Goal: Task Accomplishment & Management: Complete application form

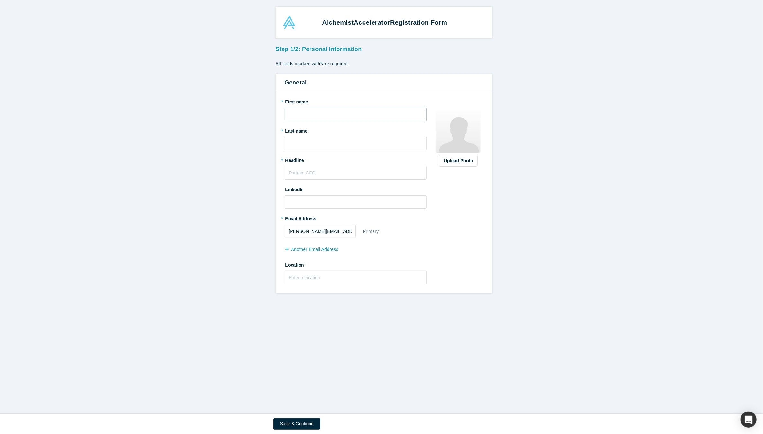
click at [312, 112] on input "text" at bounding box center [356, 114] width 142 height 13
click at [308, 116] on input "[PERSON_NAME]" at bounding box center [356, 114] width 142 height 13
type input "[PERSON_NAME]"
paste input "Khorajiya"
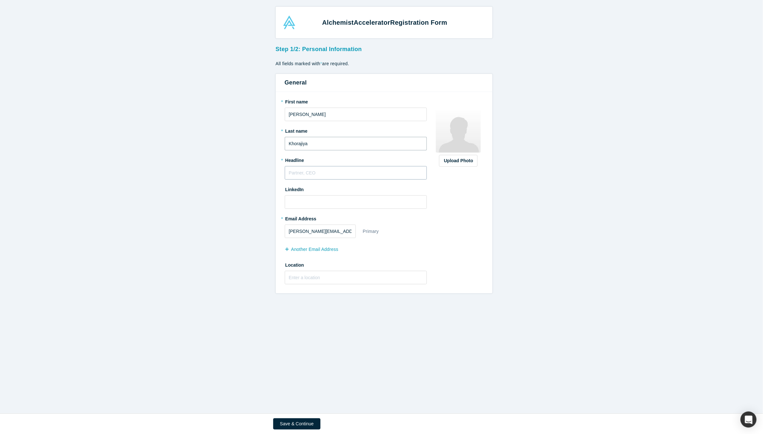
type input "Khorajiya"
click at [288, 173] on input "text" at bounding box center [356, 172] width 142 height 13
type input "Principal Industrial Designer, Founder"
paste input "[URL][DOMAIN_NAME]"
type input "[URL][DOMAIN_NAME]"
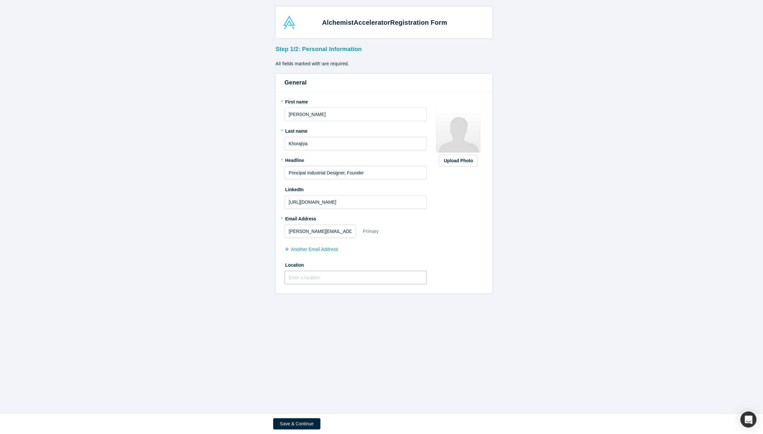
click at [311, 273] on input "text" at bounding box center [356, 277] width 142 height 13
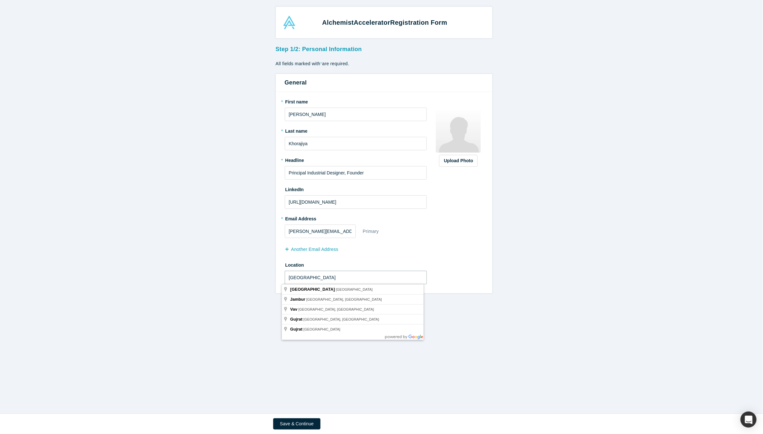
type input "[GEOGRAPHIC_DATA]"
type input "[GEOGRAPHIC_DATA], [GEOGRAPHIC_DATA], [GEOGRAPHIC_DATA]"
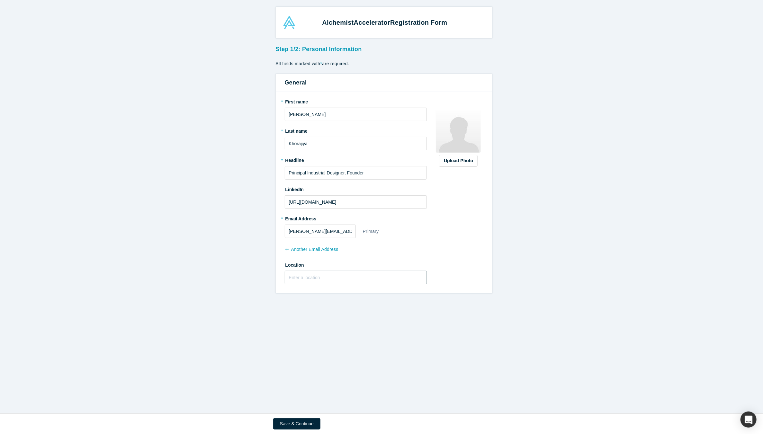
click at [338, 273] on input "text" at bounding box center [356, 277] width 142 height 13
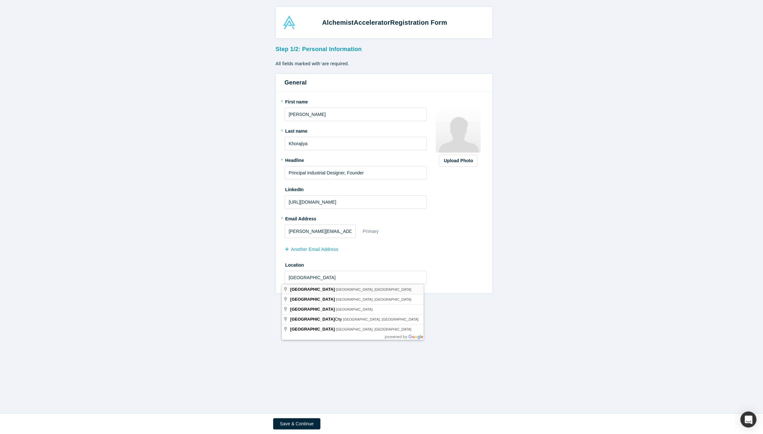
type input "[GEOGRAPHIC_DATA], [GEOGRAPHIC_DATA], [GEOGRAPHIC_DATA]"
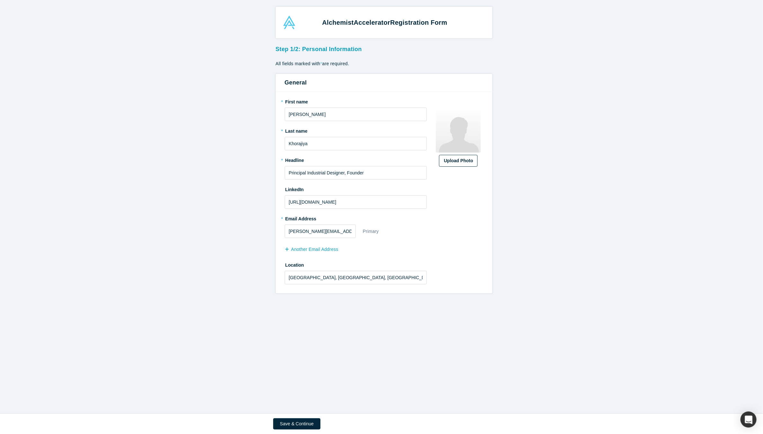
click at [454, 162] on div "Upload Photo" at bounding box center [458, 160] width 29 height 7
click at [0, 0] on input "Upload Photo" at bounding box center [0, 0] width 0 height 0
type input "1.04"
click at [437, 166] on input "range" at bounding box center [458, 168] width 50 height 8
click at [454, 183] on button "Save" at bounding box center [458, 182] width 39 height 9
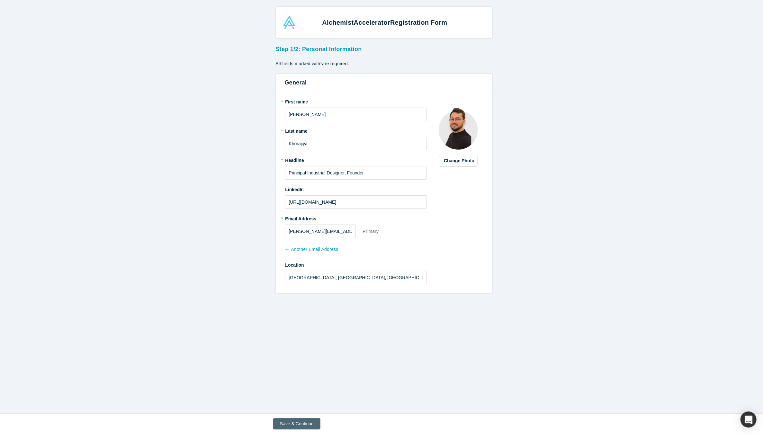
click at [285, 390] on button "Save & Continue" at bounding box center [296, 423] width 47 height 11
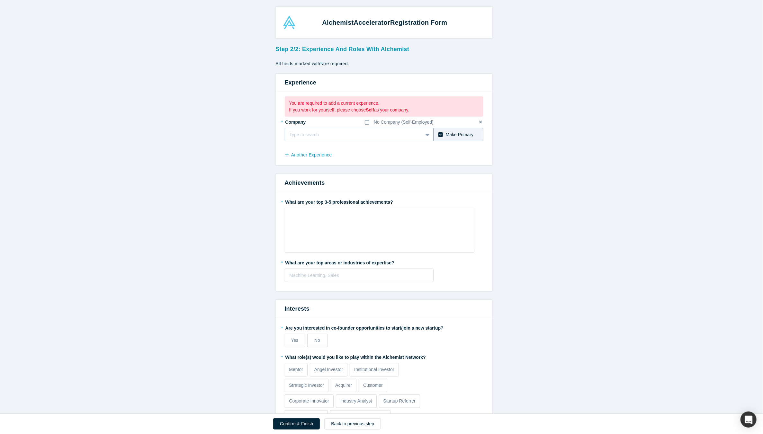
click at [342, 135] on div at bounding box center [353, 135] width 129 height 8
click at [256, 157] on form "Step 2/2: Experience and Roles with Alchemist All fields marked with * are requ…" at bounding box center [383, 247] width 767 height 408
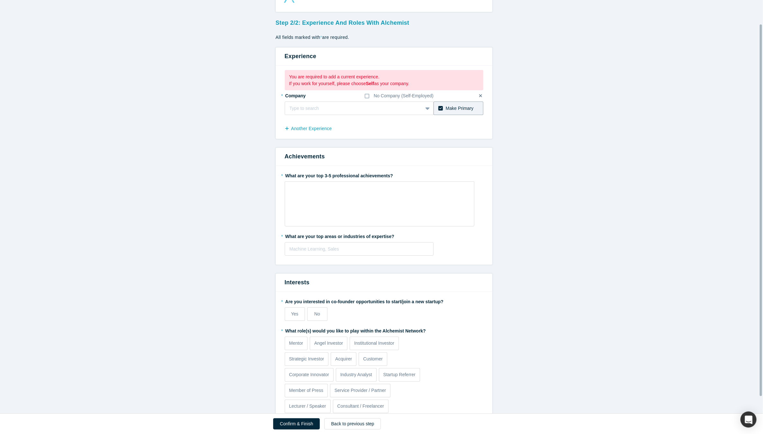
scroll to position [45, 0]
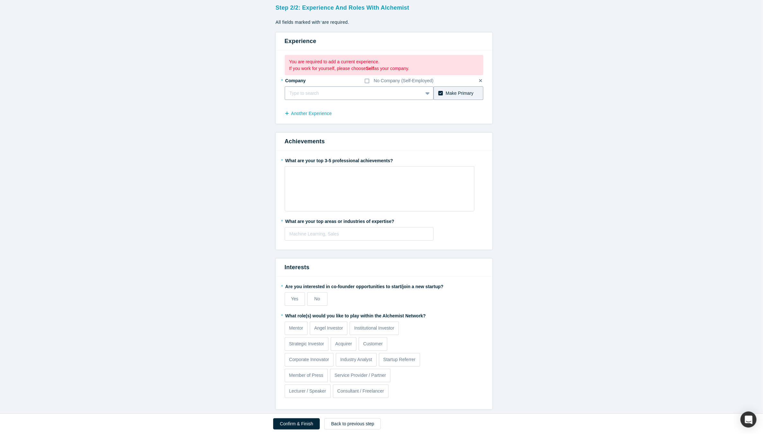
click at [341, 89] on div at bounding box center [353, 93] width 129 height 8
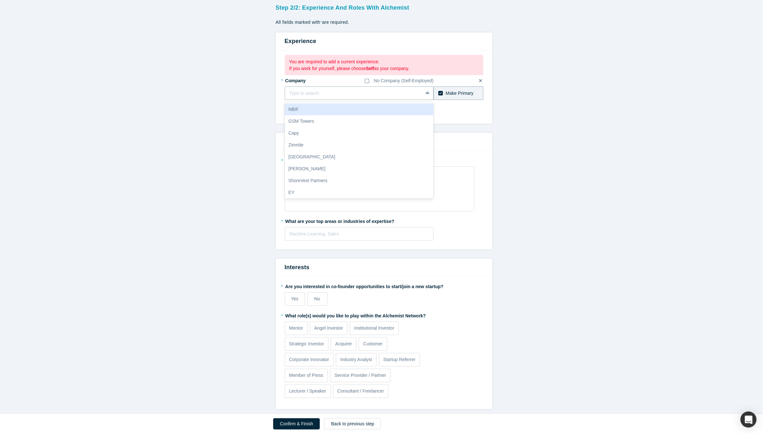
click at [266, 103] on form "Step 2/2: Experience and Roles with Alchemist All fields marked with * are requ…" at bounding box center [383, 205] width 767 height 408
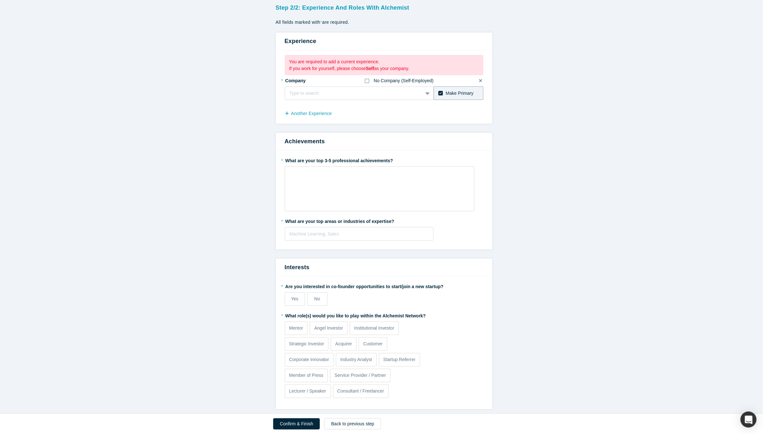
click at [370, 77] on label "No Company (Self-Employed)" at bounding box center [399, 80] width 69 height 7
click at [0, 0] on input "No Company (Self-Employed)" at bounding box center [0, 0] width 0 height 0
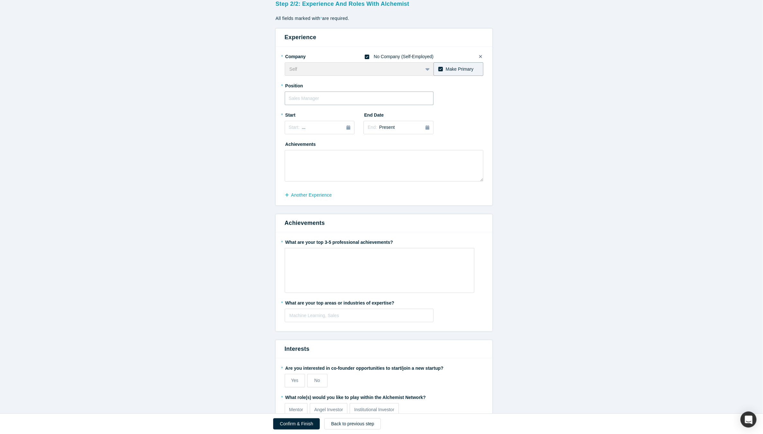
click at [317, 101] on input "text" at bounding box center [359, 98] width 149 height 13
click at [374, 57] on div "No Company (Self-Employed)" at bounding box center [404, 56] width 60 height 7
click at [0, 0] on input "No Company (Self-Employed)" at bounding box center [0, 0] width 0 height 0
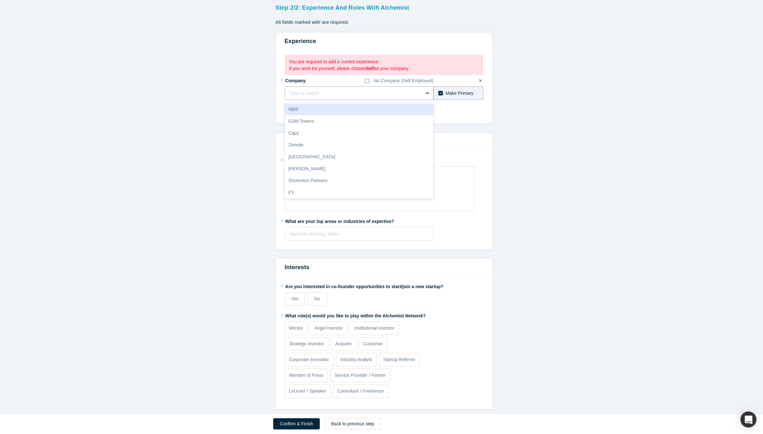
click at [308, 89] on div at bounding box center [353, 93] width 129 height 8
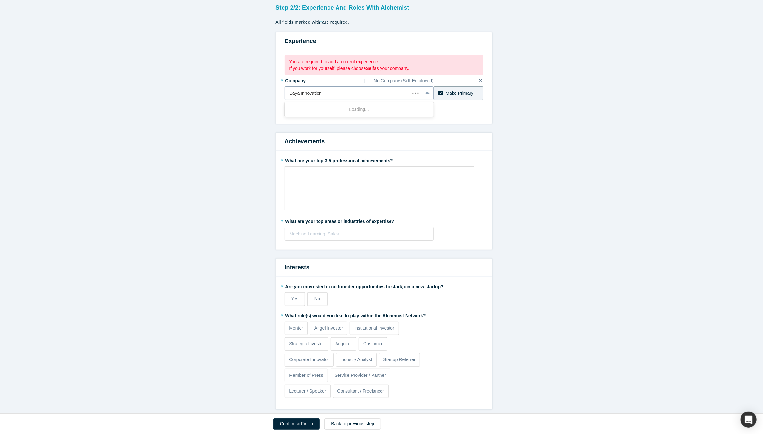
type input "Baya Innovations"
click at [321, 107] on span "Add company: Baya Innovations" at bounding box center [321, 109] width 66 height 5
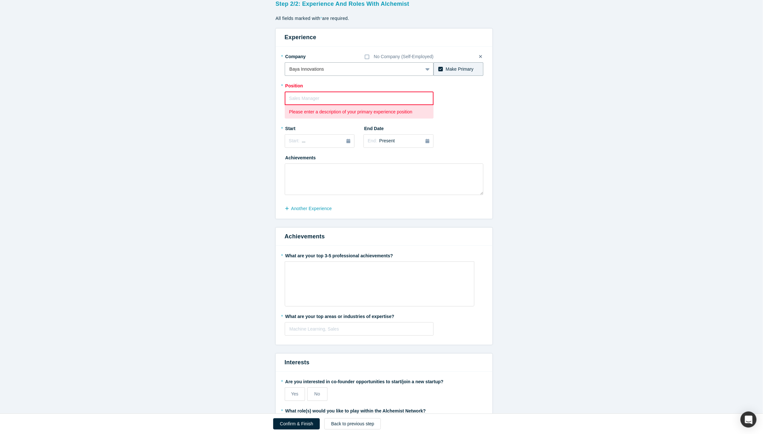
click at [321, 97] on input "text" at bounding box center [359, 98] width 149 height 13
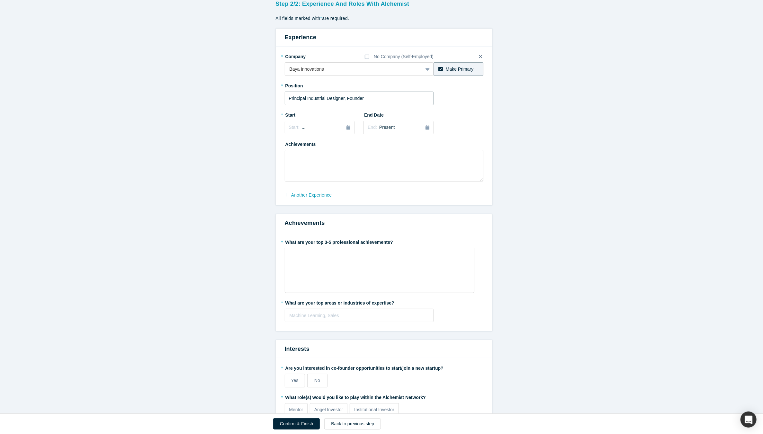
type input "Principal Industrial Designer, Founder"
click at [288, 147] on div "2025" at bounding box center [320, 145] width 70 height 13
click at [288, 146] on div "2025" at bounding box center [320, 145] width 70 height 13
click at [301, 160] on div "Jan" at bounding box center [298, 158] width 21 height 7
click at [316, 128] on span "[DATE]" at bounding box center [309, 127] width 14 height 5
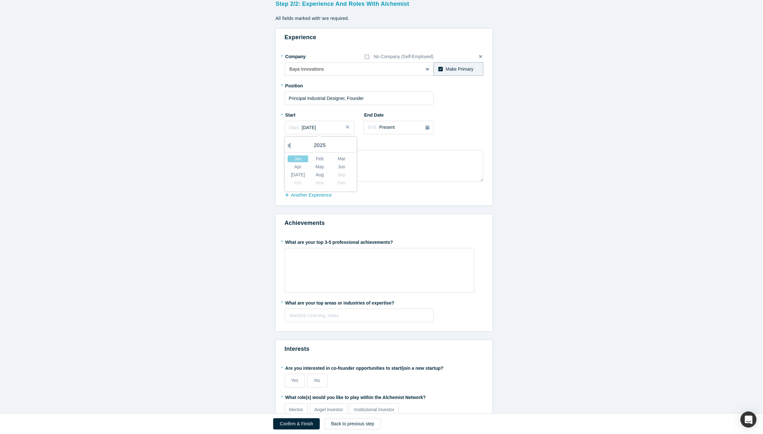
click at [285, 146] on button "Previous Year" at bounding box center [287, 145] width 6 height 6
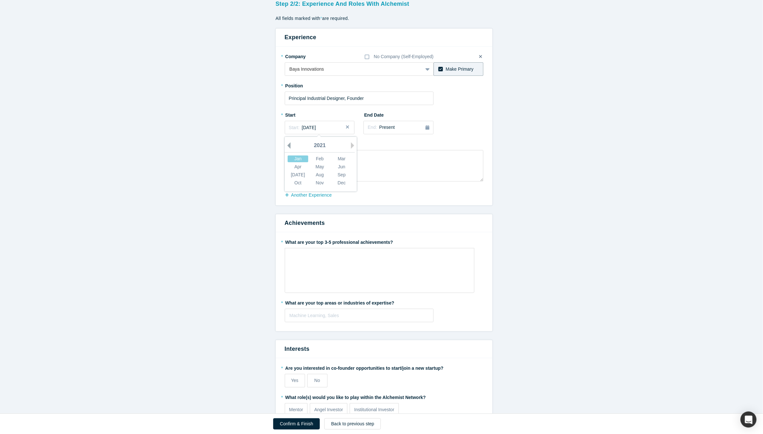
click at [285, 146] on button "Previous Year" at bounding box center [287, 145] width 6 height 6
click at [314, 160] on div "Feb" at bounding box center [319, 158] width 21 height 7
click at [329, 161] on textarea at bounding box center [384, 165] width 199 height 31
drag, startPoint x: 327, startPoint y: 157, endPoint x: 247, endPoint y: 157, distance: 80.0
click at [246, 157] on form "Step 2/2: Experience and Roles with Alchemist All fields marked with * are requ…" at bounding box center [383, 243] width 767 height 493
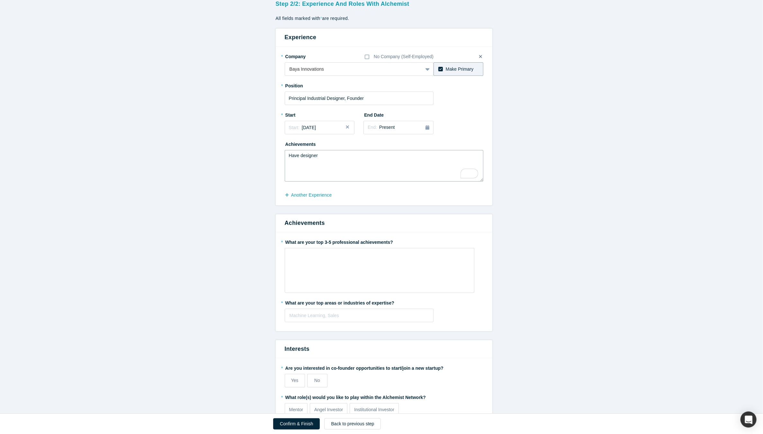
paste textarea "Loremips Dolorsit Ametcon Adipisci elit 91+ seddo ei temporinci ut laboreetd ma…"
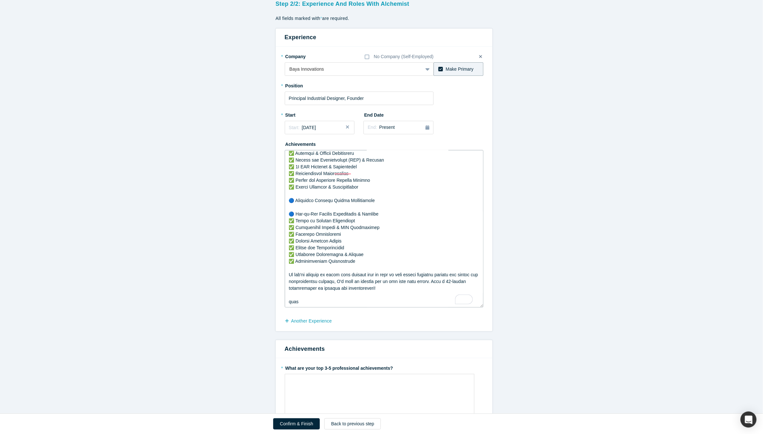
scroll to position [270, 0]
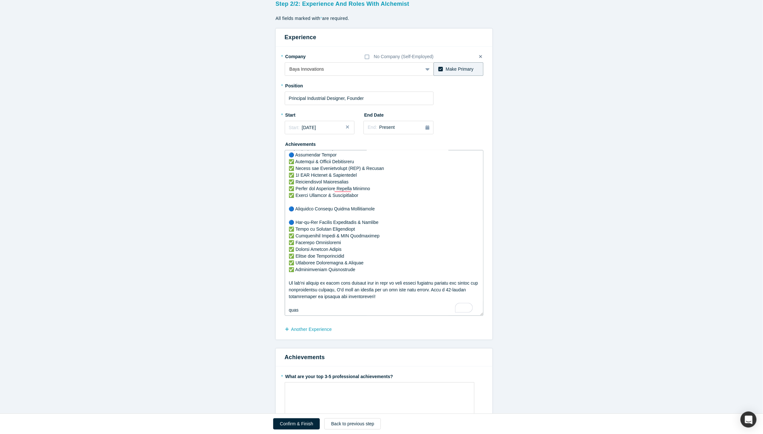
drag, startPoint x: 478, startPoint y: 179, endPoint x: 466, endPoint y: 314, distance: 135.2
click at [466, 314] on textarea "To enrich screen reader interactions, please activate Accessibility in Grammarl…" at bounding box center [384, 233] width 199 height 166
drag, startPoint x: 324, startPoint y: 312, endPoint x: 284, endPoint y: 284, distance: 48.7
click at [285, 284] on textarea "To enrich screen reader interactions, please activate Accessibility in Grammarl…" at bounding box center [384, 233] width 199 height 166
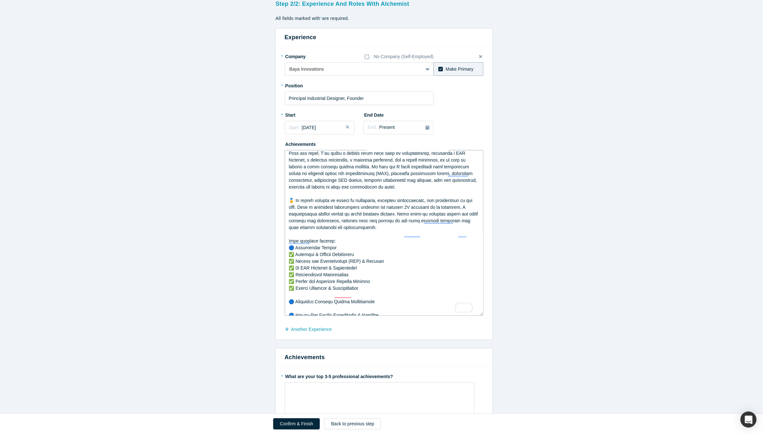
scroll to position [0, 0]
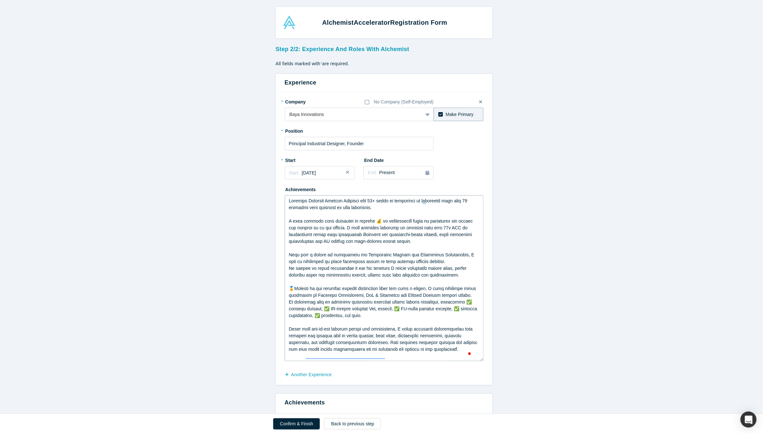
click at [369, 223] on textarea "To enrich screen reader interactions, please activate Accessibility in Grammarl…" at bounding box center [384, 278] width 199 height 166
click at [398, 220] on textarea "To enrich screen reader interactions, please activate Accessibility in Grammarl…" at bounding box center [384, 278] width 199 height 166
click at [385, 248] on textarea "To enrich screen reader interactions, please activate Accessibility in Grammarl…" at bounding box center [384, 278] width 199 height 166
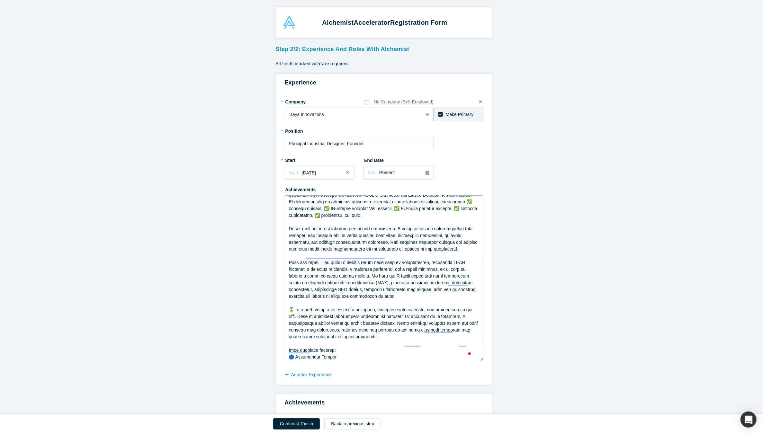
scroll to position [103, 0]
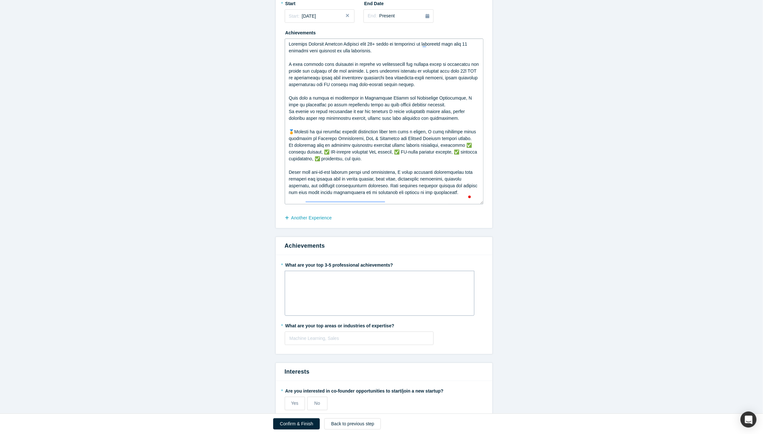
type textarea "Loremips Dolorsit Ametcon Adipisci elit 77+ seddo ei temporinci ut laboreetd ma…"
click at [342, 285] on div "rdw-wrapper" at bounding box center [380, 293] width 190 height 45
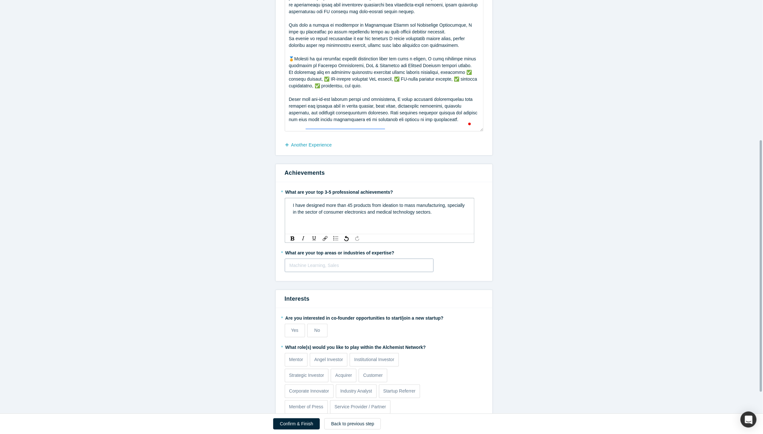
click at [318, 263] on div at bounding box center [358, 265] width 139 height 8
type input "Industrial Design, Hardware Product Development, Design for Manufacturing"
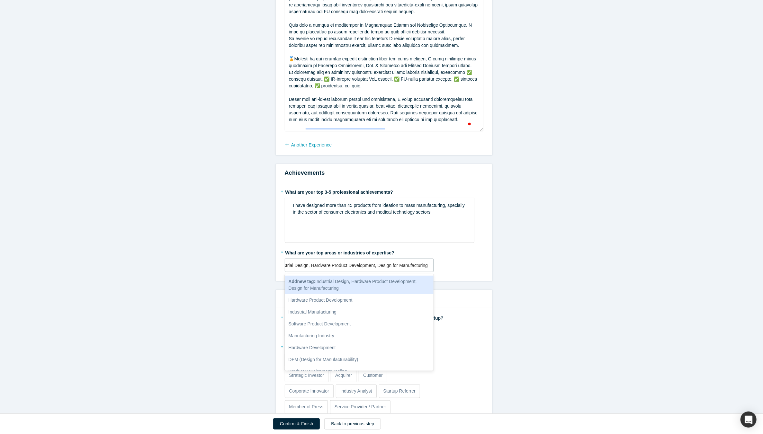
click at [296, 283] on b "Add new tag :" at bounding box center [301, 281] width 27 height 5
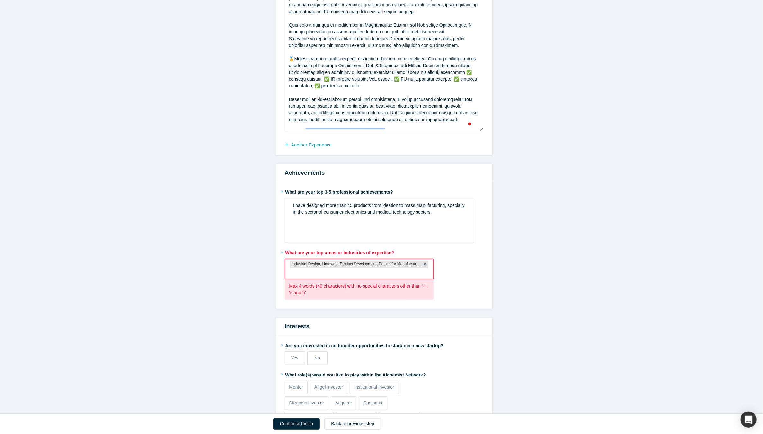
scroll to position [0, 0]
click at [324, 270] on div at bounding box center [359, 274] width 139 height 8
click at [423, 263] on icon "Remove Industrial Design, Hardware Product Development, Design for Manufacturing" at bounding box center [424, 264] width 4 height 4
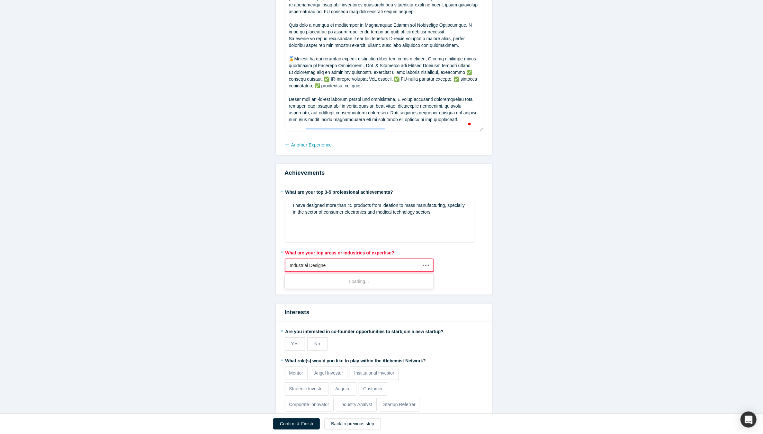
type input "Industrial Designer"
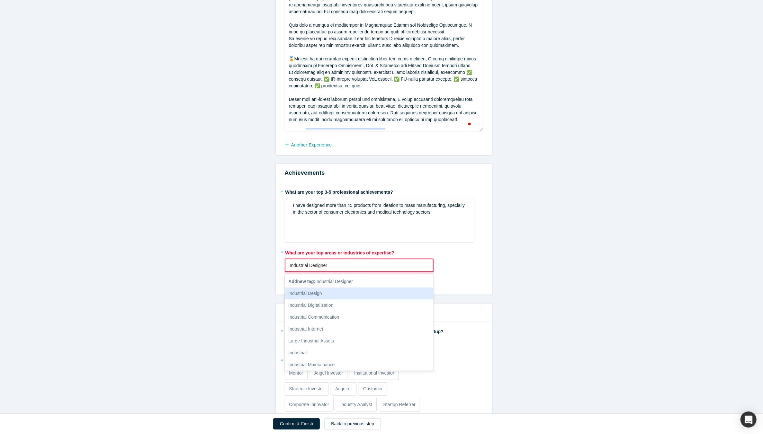
click at [335, 293] on div "Industrial Design" at bounding box center [359, 294] width 149 height 12
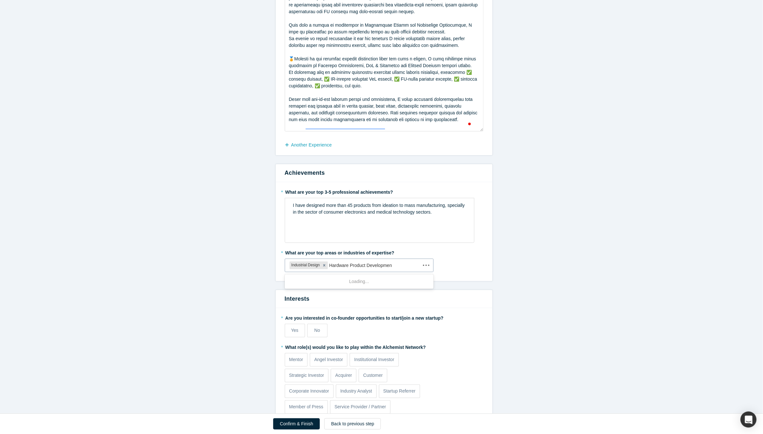
type input "Hardware Product Development"
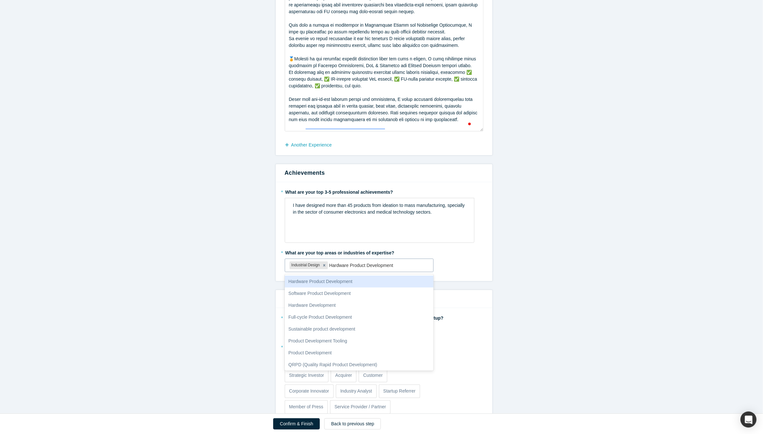
click at [338, 281] on div "Hardware Product Development" at bounding box center [359, 282] width 149 height 12
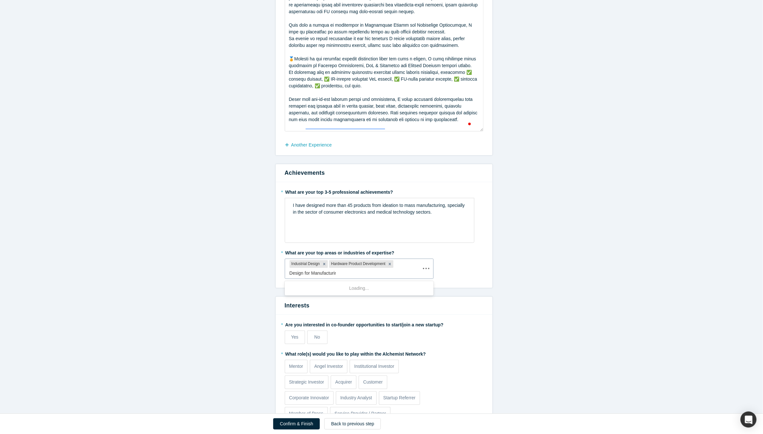
type input "Design for Manufacturing"
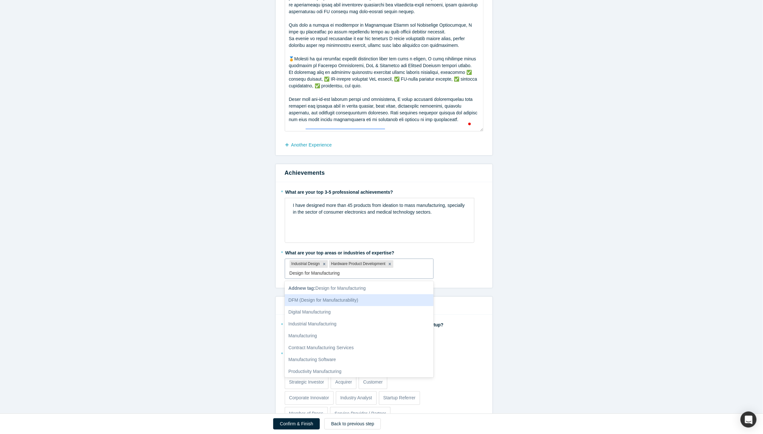
click at [346, 297] on div "DFM (Design for Manufacturability)" at bounding box center [359, 300] width 149 height 12
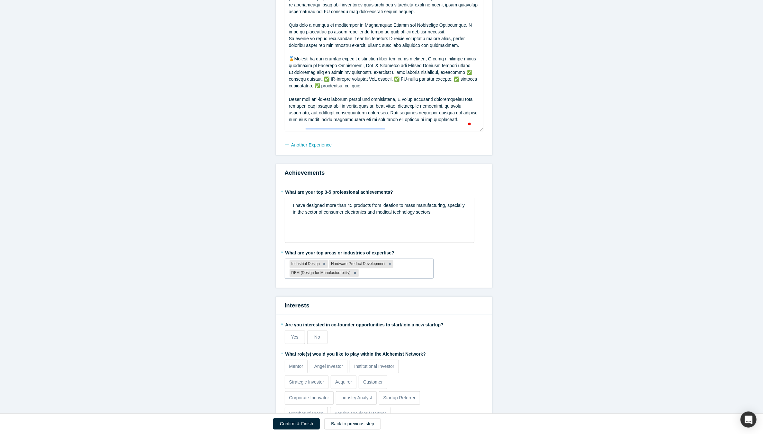
scroll to position [271, 0]
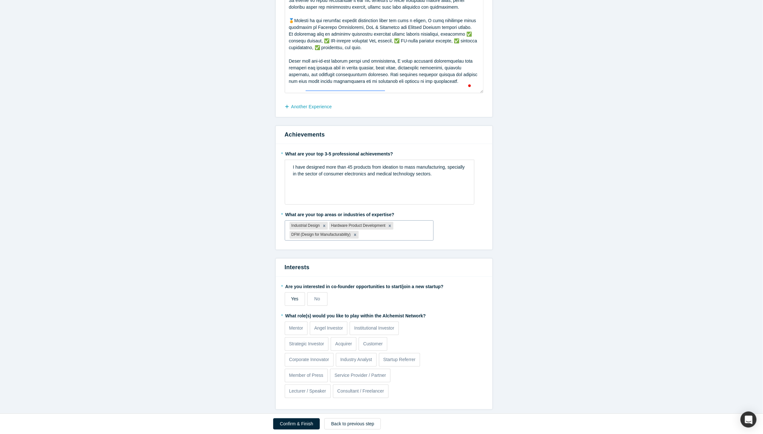
click at [300, 298] on label "Yes" at bounding box center [295, 298] width 20 height 13
click at [0, 0] on input "Yes" at bounding box center [0, 0] width 0 height 0
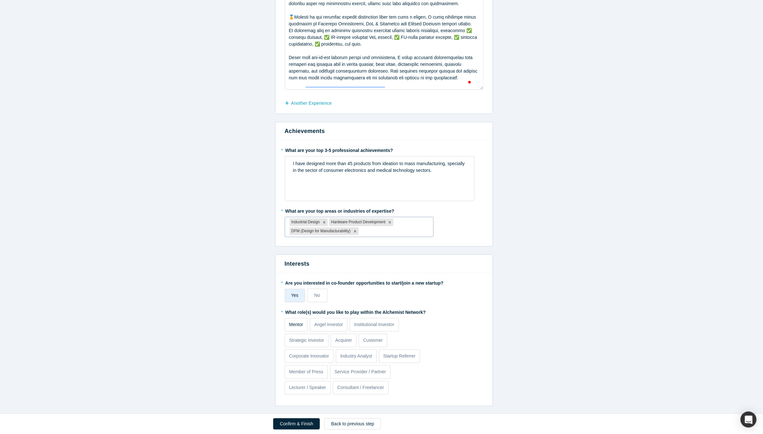
click at [296, 328] on label "Mentor" at bounding box center [296, 324] width 23 height 13
click at [0, 0] on input "Mentor" at bounding box center [0, 0] width 0 height 0
click at [351, 374] on label "Service Provider / Partner" at bounding box center [360, 371] width 60 height 13
click at [0, 0] on input "Service Provider / Partner" at bounding box center [0, 0] width 0 height 0
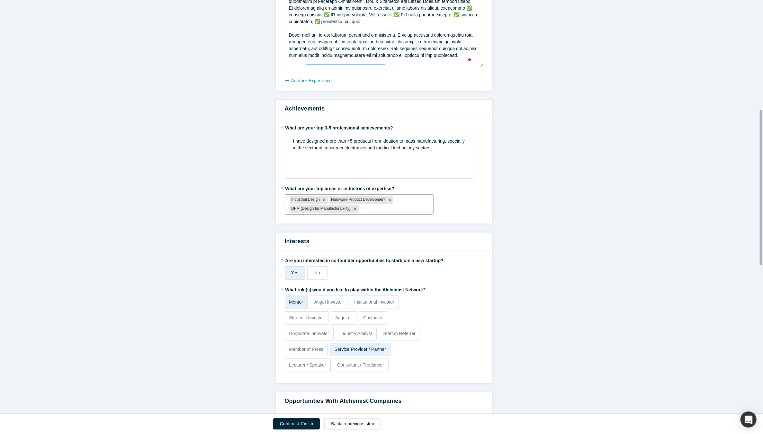
scroll to position [294, 0]
click at [352, 367] on p "Consultant / Freelancer" at bounding box center [360, 365] width 47 height 7
click at [0, 0] on input "Consultant / Freelancer" at bounding box center [0, 0] width 0 height 0
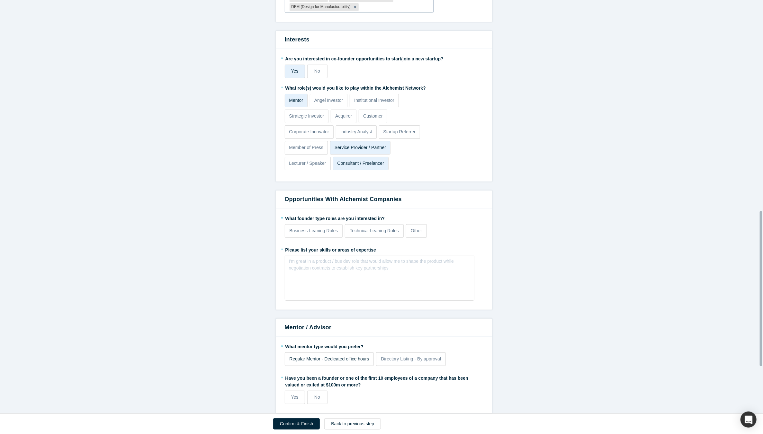
scroll to position [495, 0]
click at [298, 102] on p "Mentor" at bounding box center [296, 100] width 14 height 7
click at [0, 0] on input "Mentor" at bounding box center [0, 0] width 0 height 0
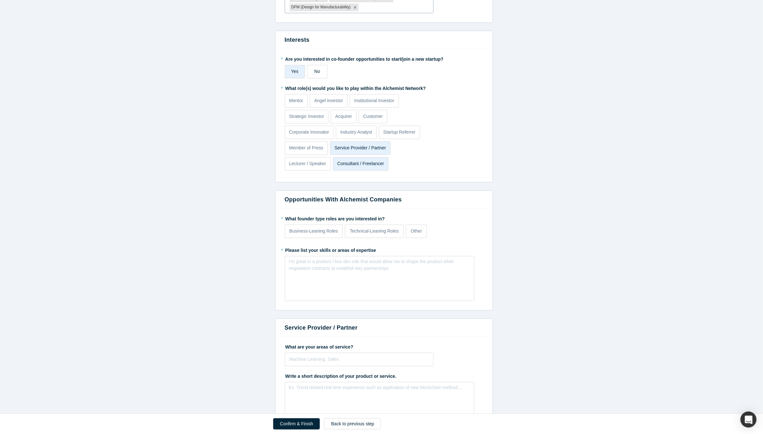
click at [310, 72] on label "No" at bounding box center [317, 71] width 20 height 13
click at [0, 0] on input "No" at bounding box center [0, 0] width 0 height 0
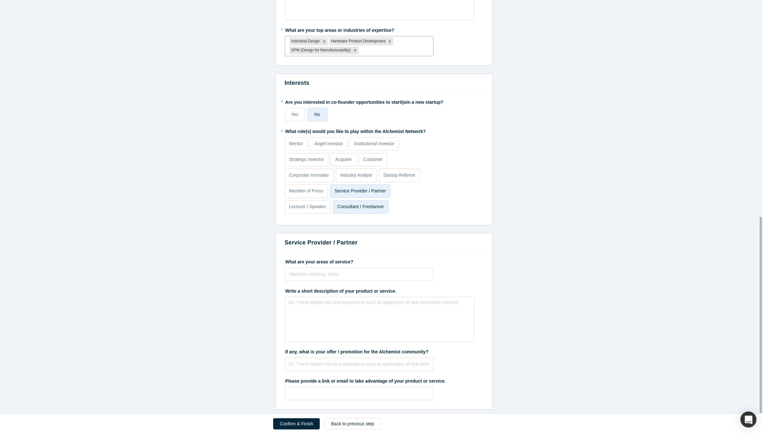
scroll to position [456, 0]
click at [300, 142] on p "Mentor" at bounding box center [296, 143] width 14 height 7
click at [0, 0] on input "Mentor" at bounding box center [0, 0] width 0 height 0
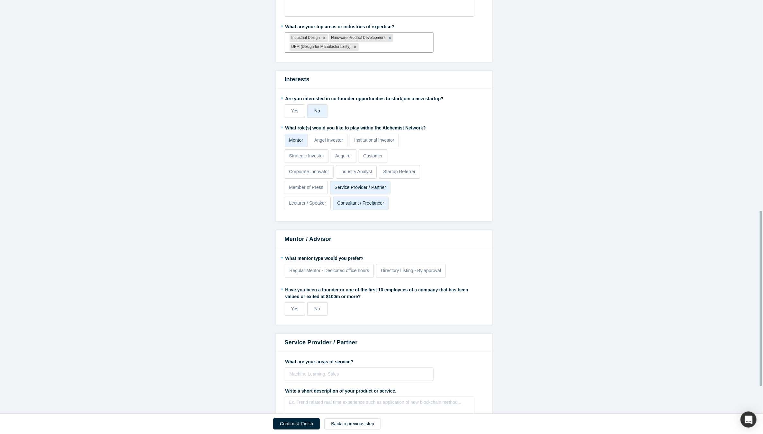
scroll to position [495, 0]
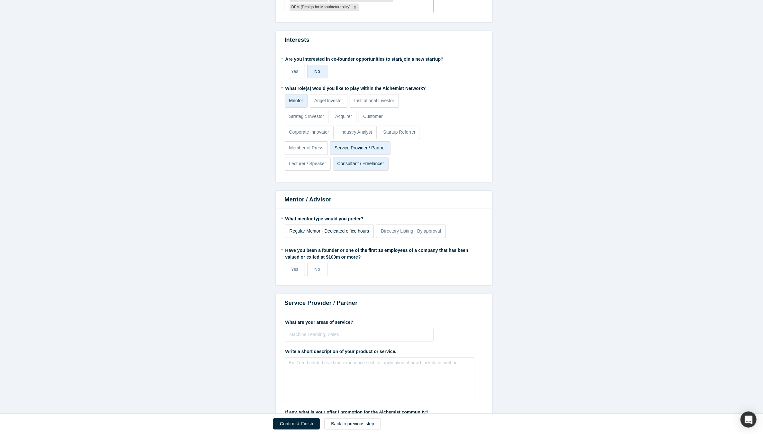
click at [306, 231] on span "Regular Mentor - Dedicated office hours" at bounding box center [329, 230] width 80 height 5
click at [0, 0] on input "Regular Mentor - Dedicated office hours" at bounding box center [0, 0] width 0 height 0
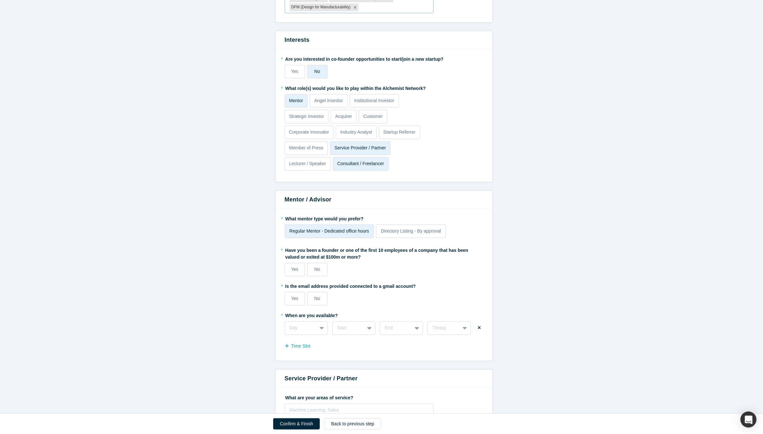
click at [306, 231] on span "Regular Mentor - Dedicated office hours" at bounding box center [329, 230] width 80 height 5
click at [0, 0] on input "Regular Mentor - Dedicated office hours" at bounding box center [0, 0] width 0 height 0
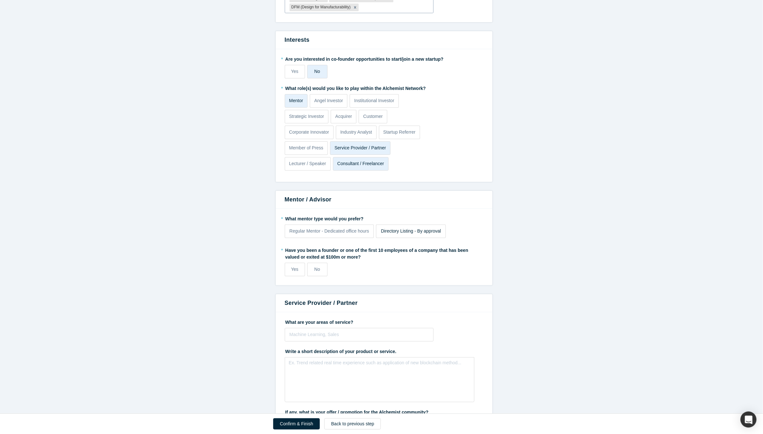
click at [398, 230] on span "Directory Listing - By approval" at bounding box center [411, 230] width 60 height 5
click at [0, 0] on input "Directory Listing - By approval" at bounding box center [0, 0] width 0 height 0
click at [322, 270] on label "No" at bounding box center [317, 269] width 20 height 13
click at [0, 0] on input "No" at bounding box center [0, 0] width 0 height 0
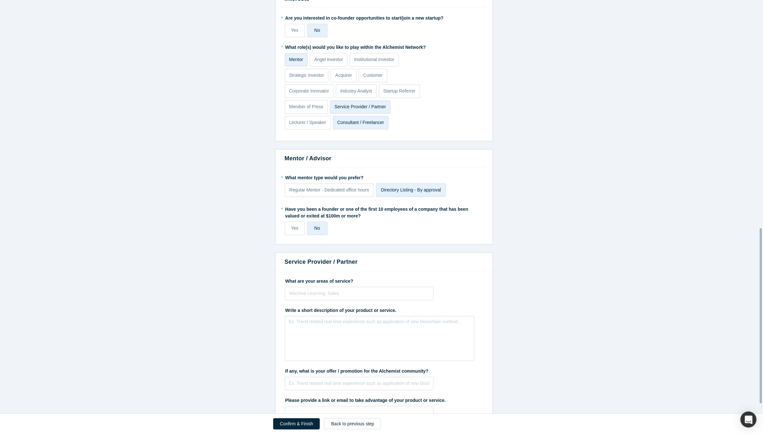
scroll to position [536, 0]
click at [311, 297] on div "Machine Learning, Sales" at bounding box center [359, 294] width 148 height 11
type input "Industrial Design"
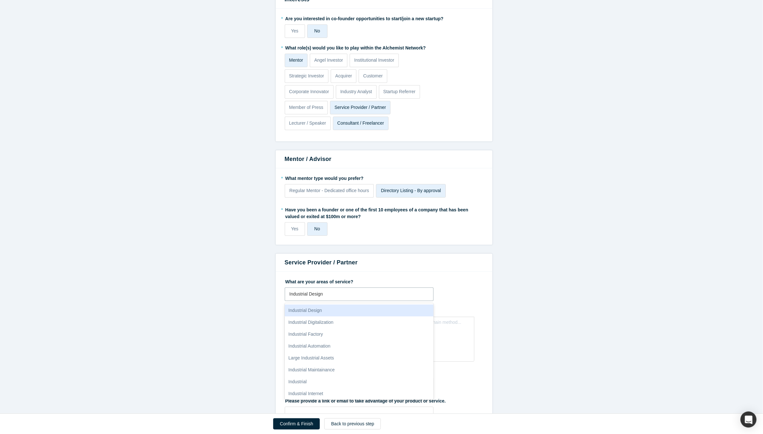
click at [321, 307] on div "Industrial Design" at bounding box center [359, 311] width 149 height 12
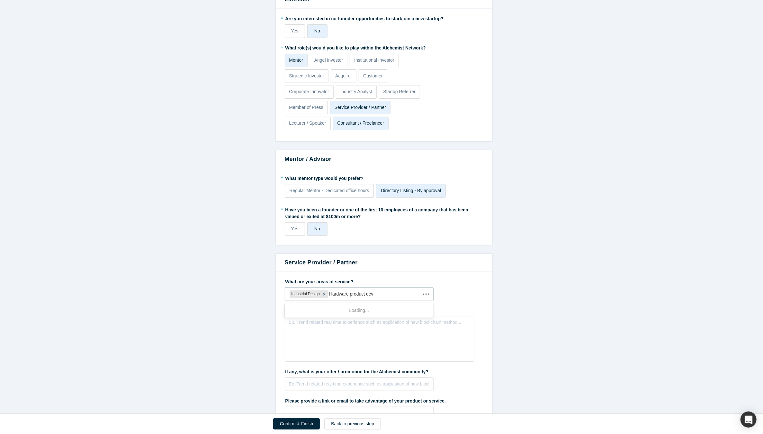
type input "Hardware product deve"
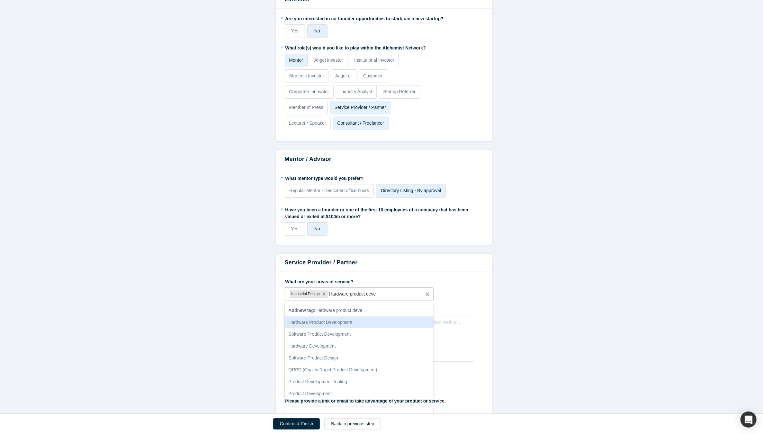
click at [312, 319] on div "Hardware Product Development" at bounding box center [359, 322] width 149 height 12
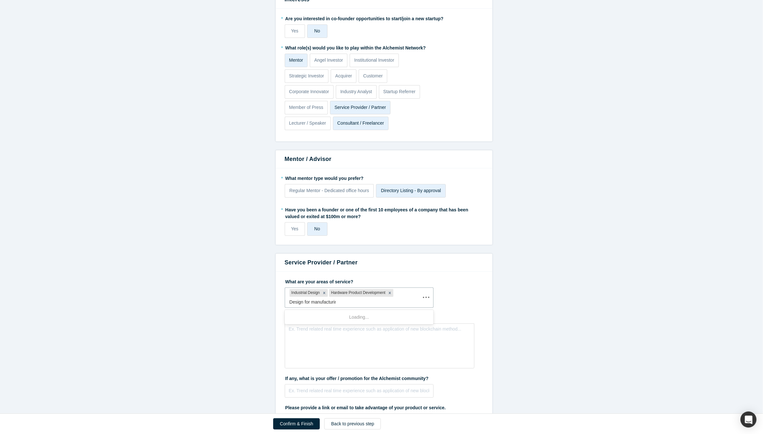
type input "Design for manufacturing"
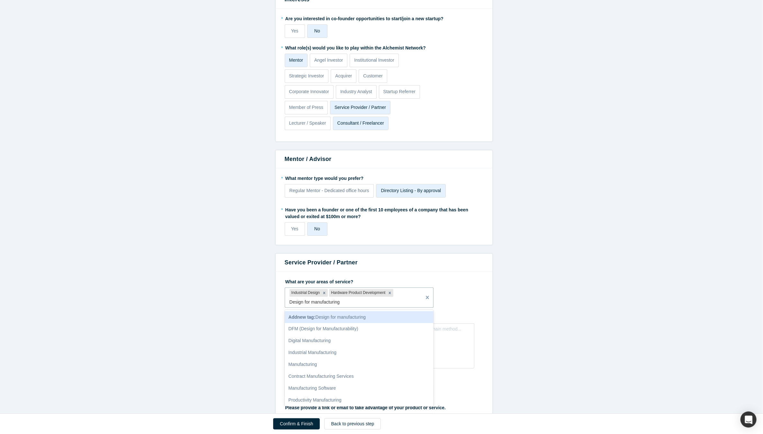
click at [321, 316] on span "Add new tag : Design for manufacturing" at bounding box center [326, 317] width 77 height 5
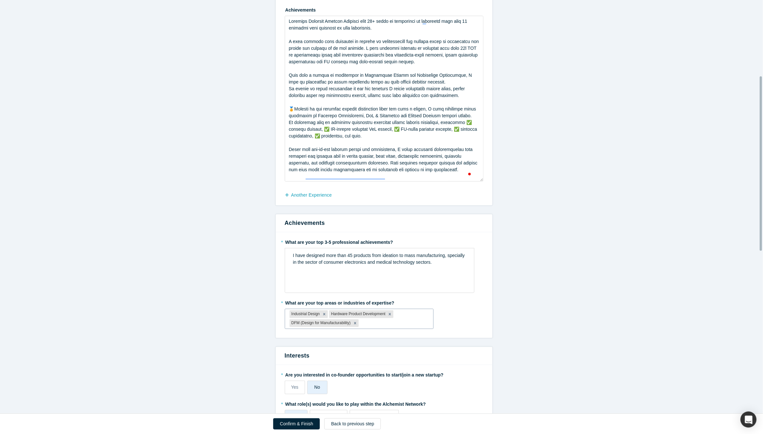
scroll to position [168, 0]
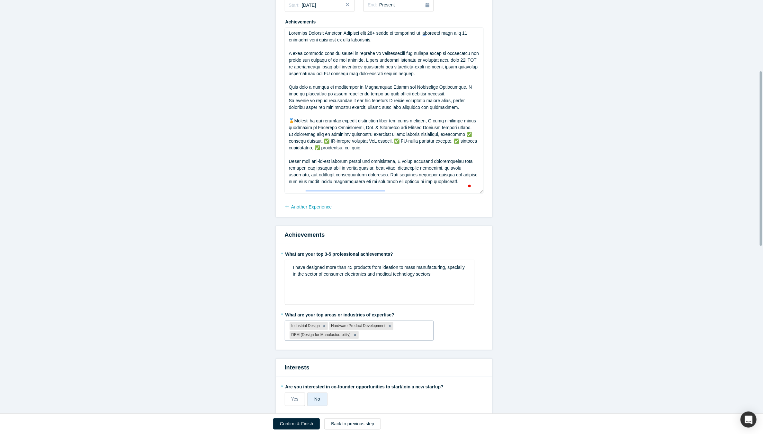
click at [327, 117] on textarea "To enrich screen reader interactions, please activate Accessibility in Grammarl…" at bounding box center [384, 111] width 199 height 166
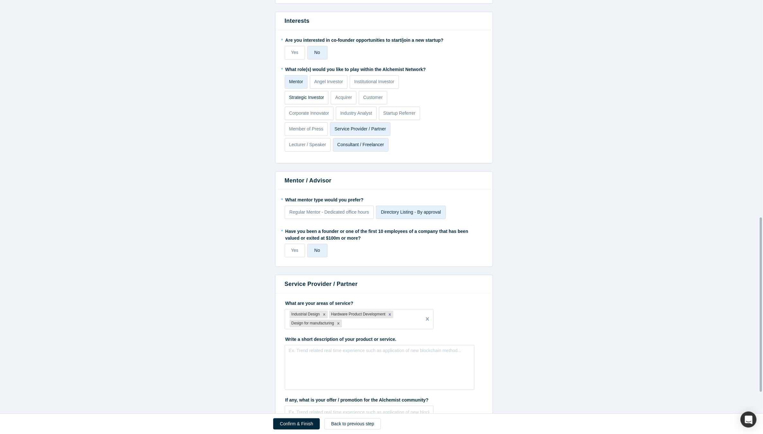
scroll to position [515, 0]
click at [307, 357] on div "Ex. Trend related real time experience such as application of new blockchain me…" at bounding box center [380, 367] width 190 height 45
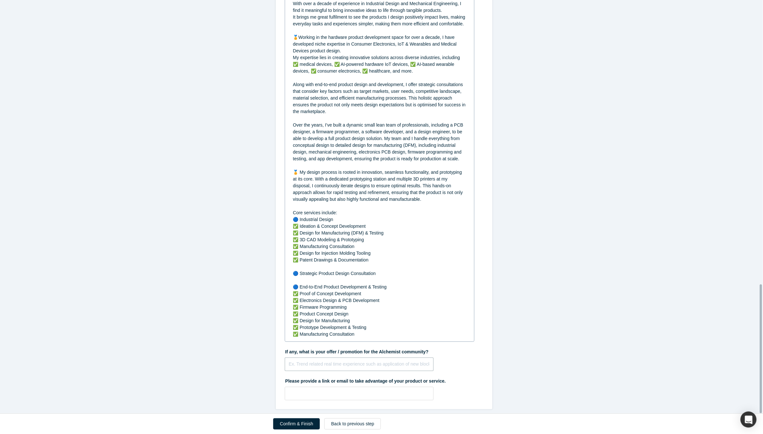
scroll to position [913, 0]
click at [307, 358] on input "text" at bounding box center [359, 364] width 149 height 13
type input "I can offer discounted consultation/development/design fees for Alchemist commu…"
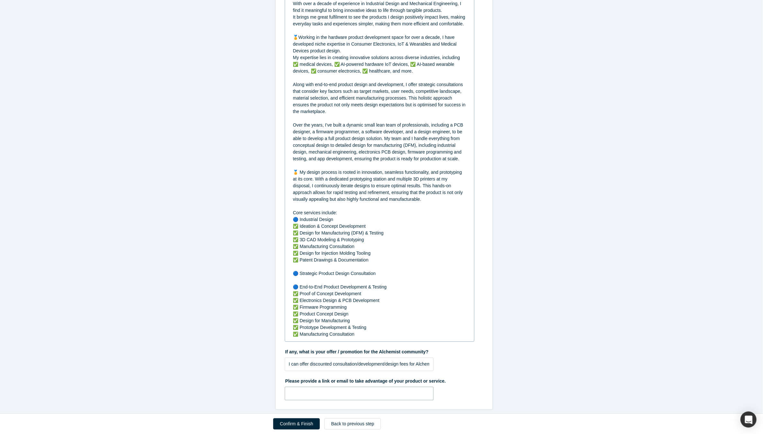
paste input "[URL][DOMAIN_NAME]"
type input "[URL][DOMAIN_NAME]"
click at [300, 390] on button "Confirm & Finish" at bounding box center [296, 423] width 47 height 11
